Goal: Find specific page/section: Find specific page/section

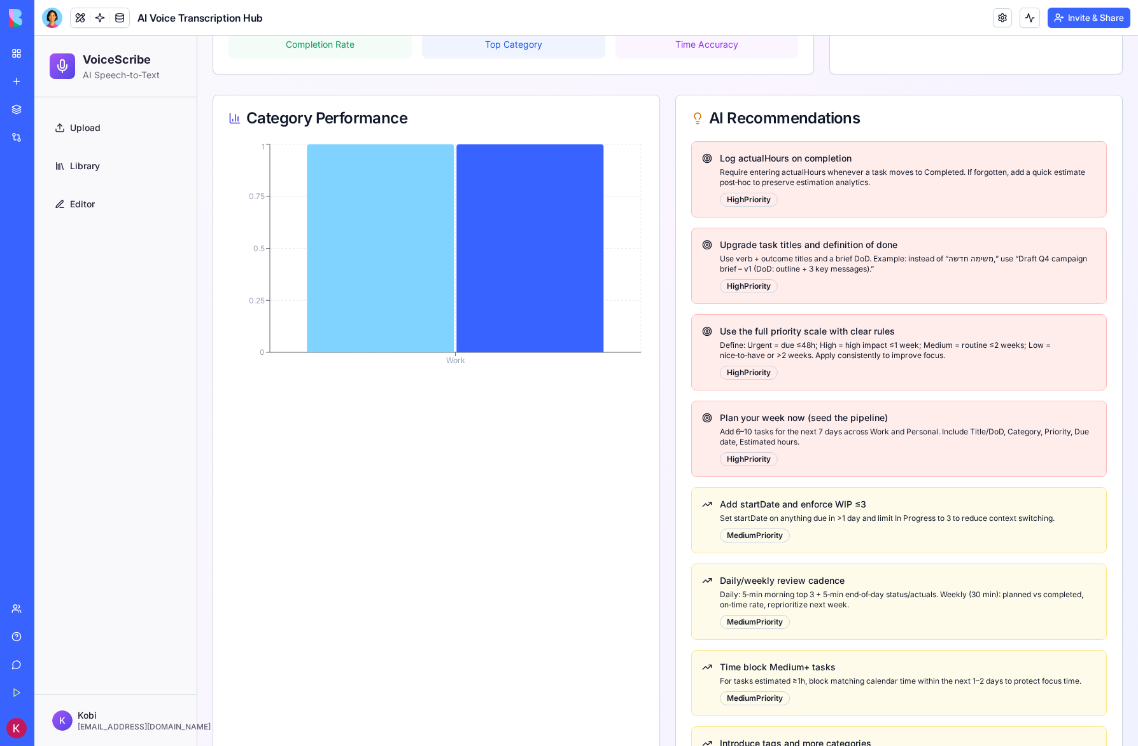
scroll to position [488, 0]
click at [130, 171] on link "Library" at bounding box center [116, 166] width 132 height 31
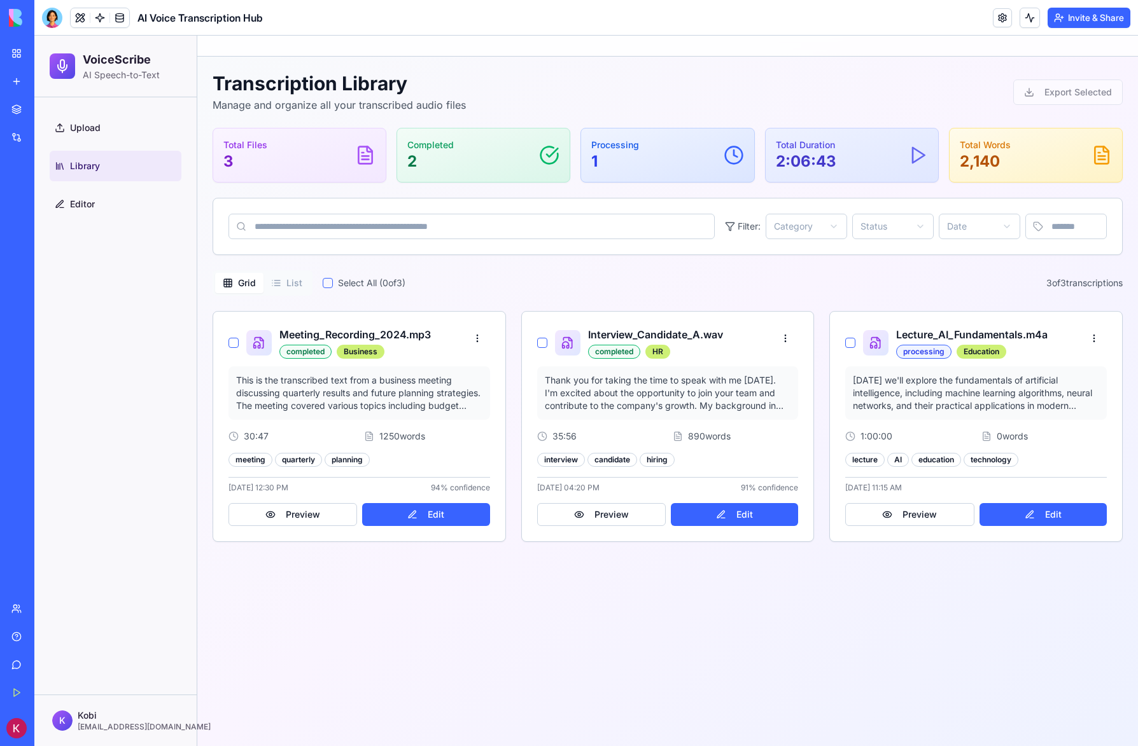
click at [63, 18] on img at bounding box center [48, 18] width 79 height 18
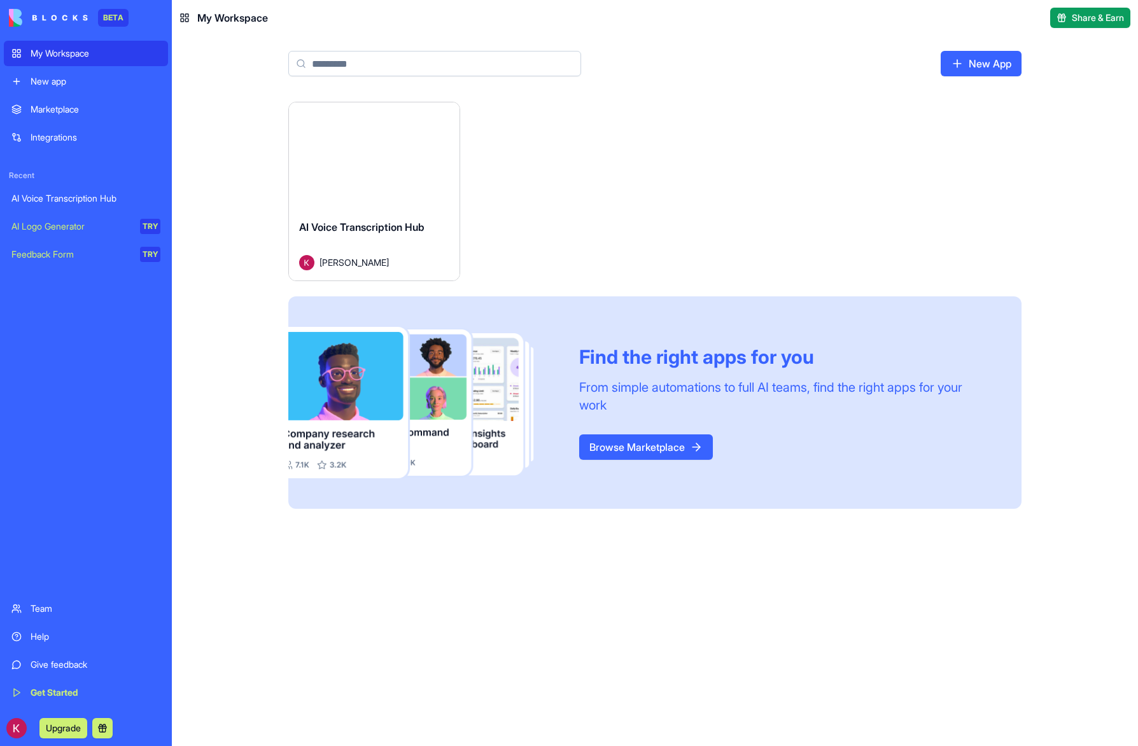
click at [601, 181] on div "Launch AI Voice Transcription Hub [PERSON_NAME] Find the right apps for you Fro…" at bounding box center [654, 305] width 733 height 407
click at [52, 110] on div "Marketplace" at bounding box center [96, 109] width 130 height 13
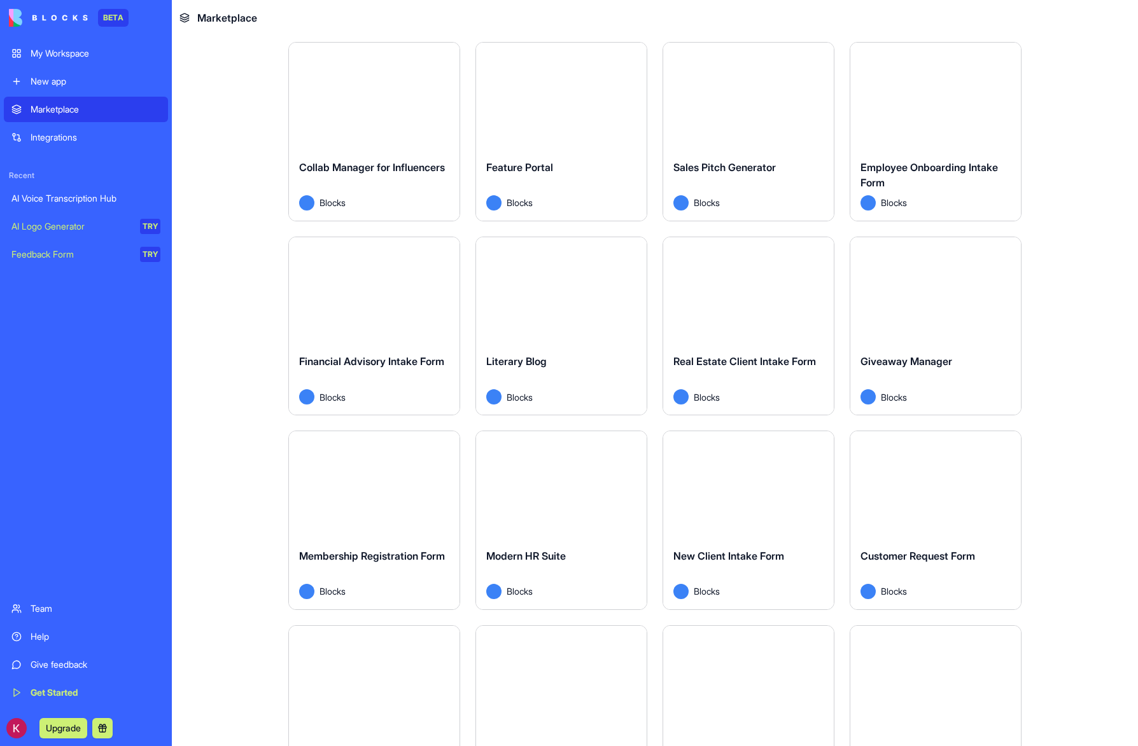
scroll to position [1029, 0]
